Goal: Task Accomplishment & Management: Use online tool/utility

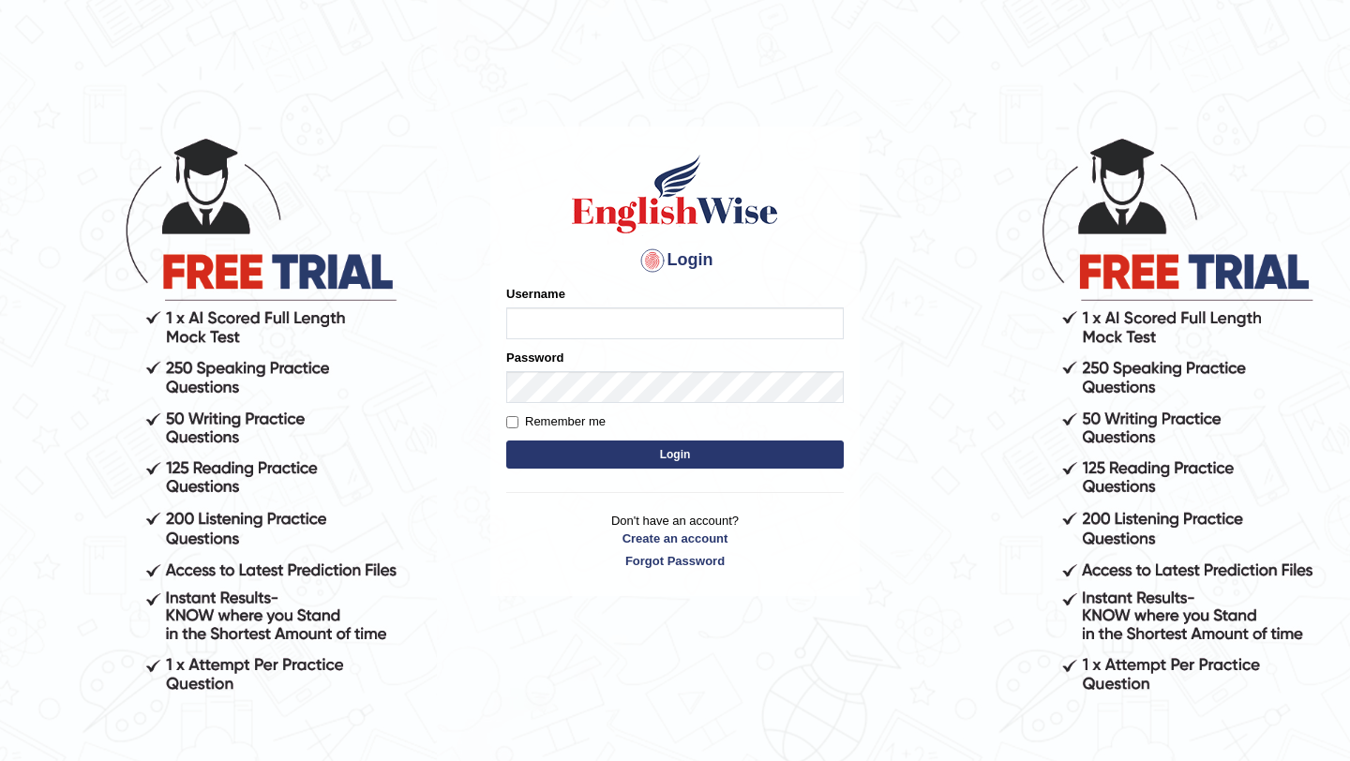
type input "bijayathapa"
click at [603, 447] on button "Login" at bounding box center [674, 455] width 337 height 28
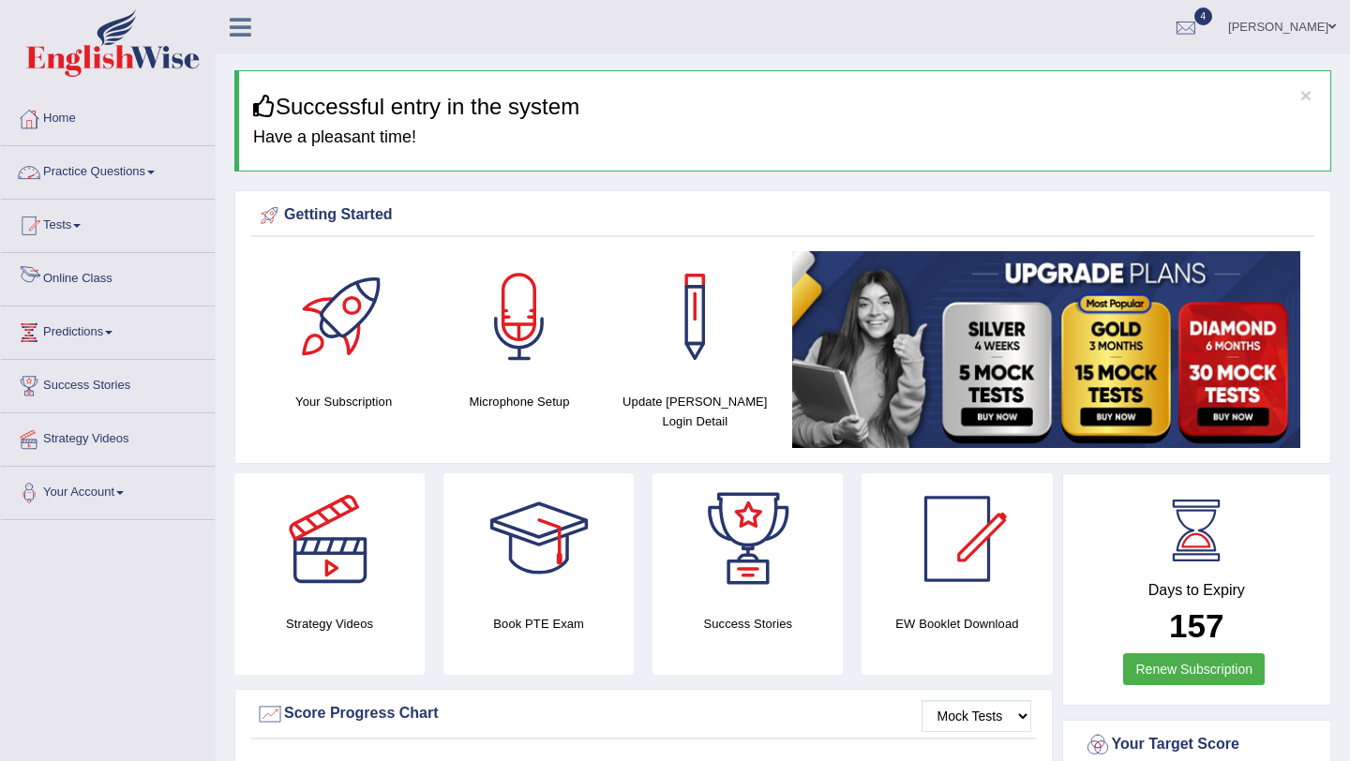
click at [77, 295] on link "Online Class" at bounding box center [108, 276] width 214 height 47
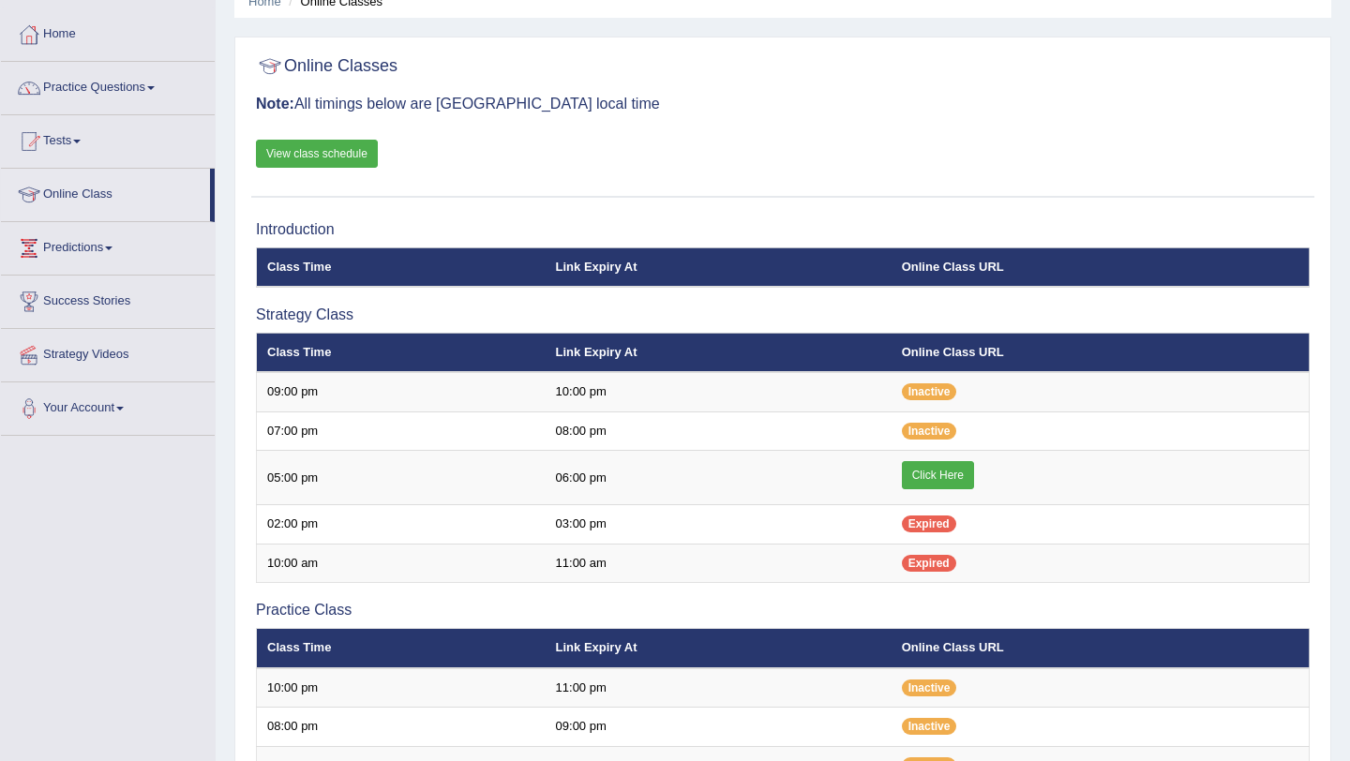
scroll to position [95, 0]
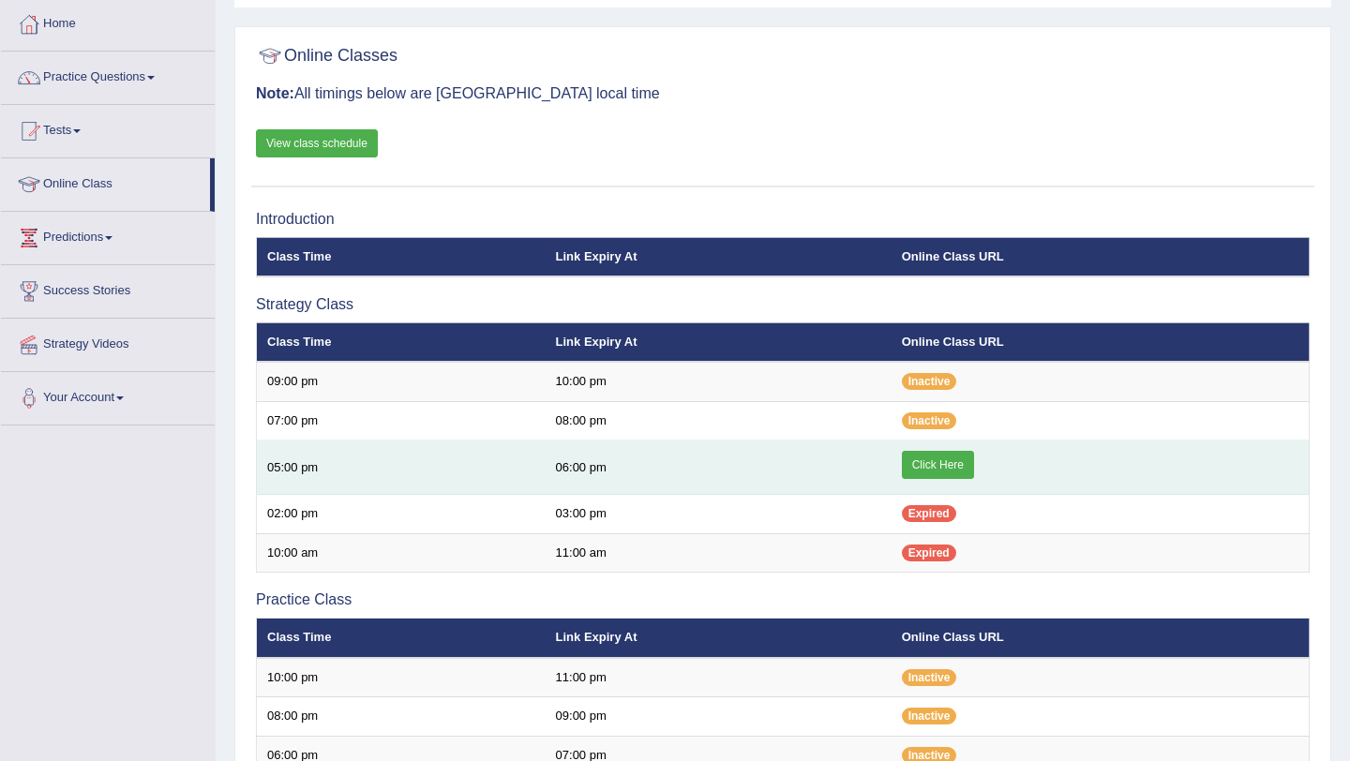
click at [916, 470] on link "Click Here" at bounding box center [938, 465] width 72 height 28
